Goal: Browse casually

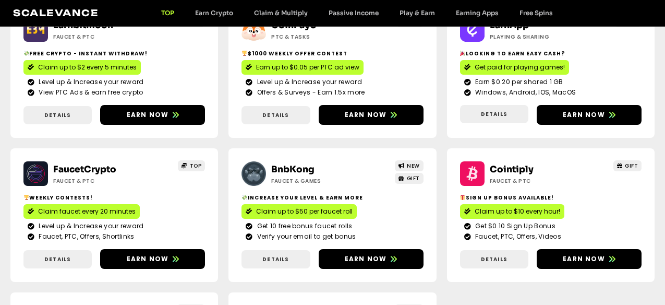
scroll to position [156, 0]
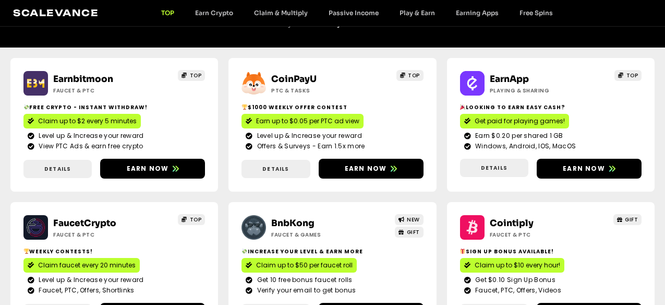
scroll to position [104, 0]
